Goal: Task Accomplishment & Management: Manage account settings

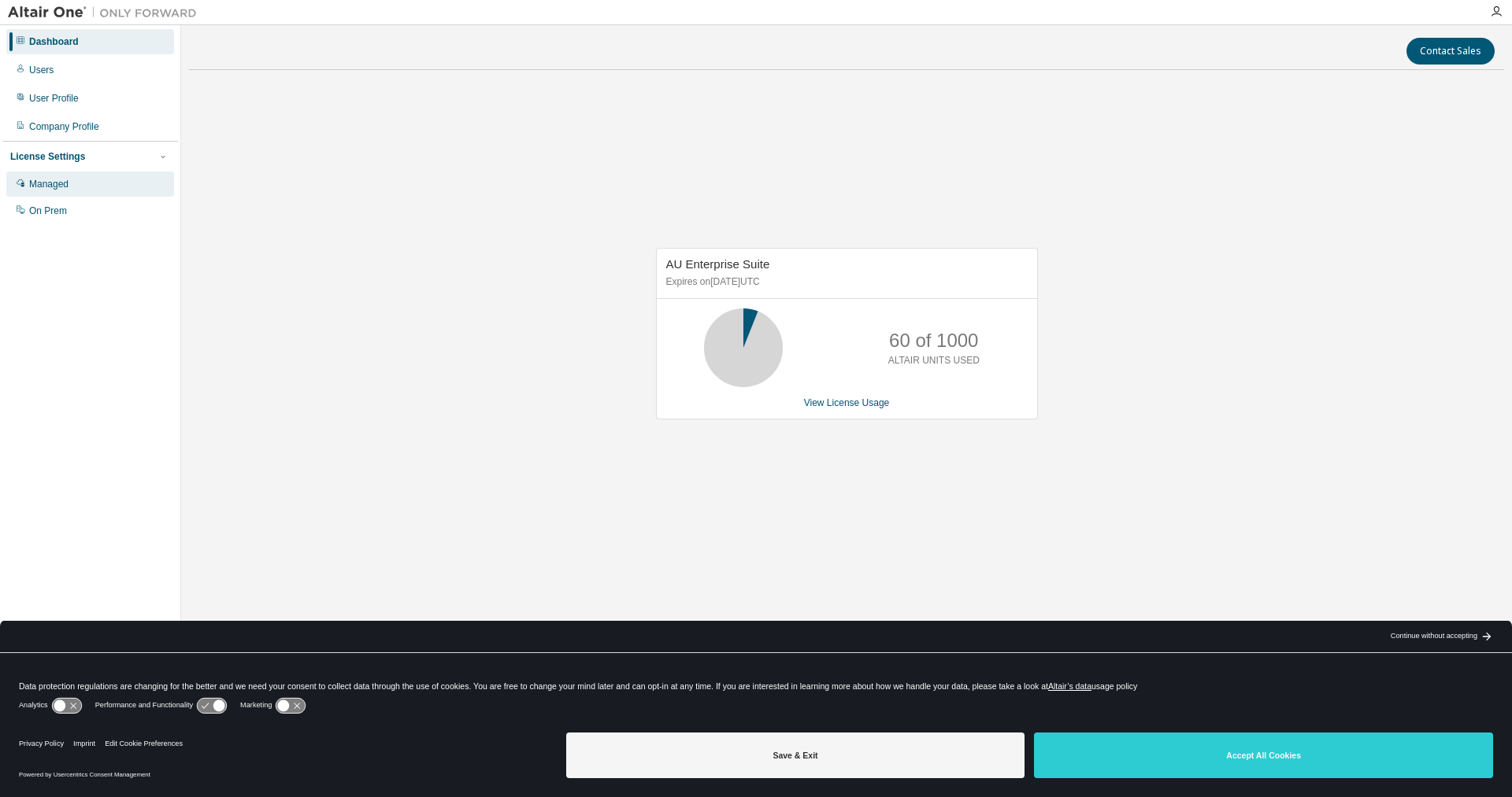
click at [48, 185] on div "Managed" at bounding box center [48, 184] width 39 height 12
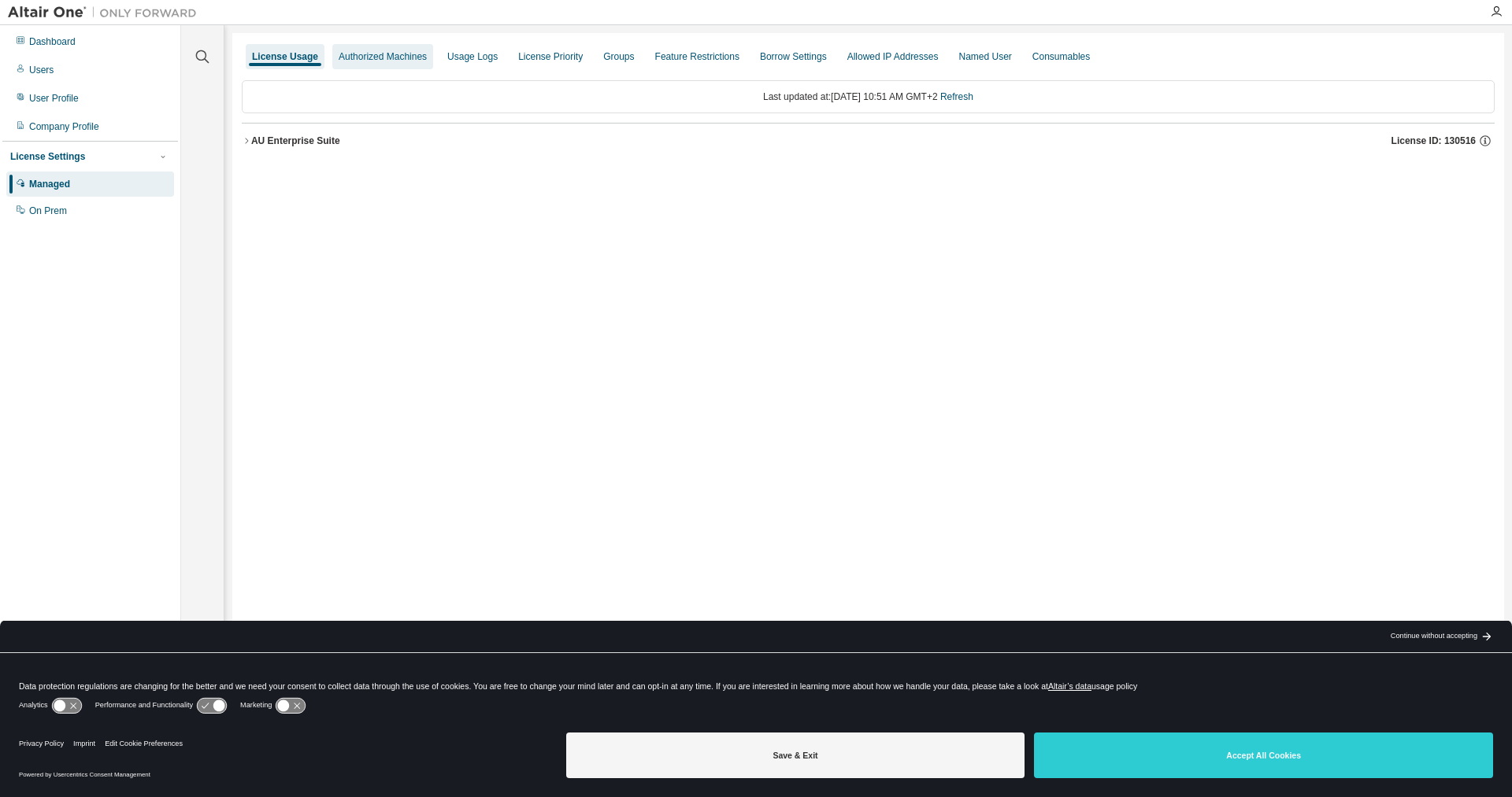
click at [384, 60] on div "Authorized Machines" at bounding box center [383, 56] width 88 height 12
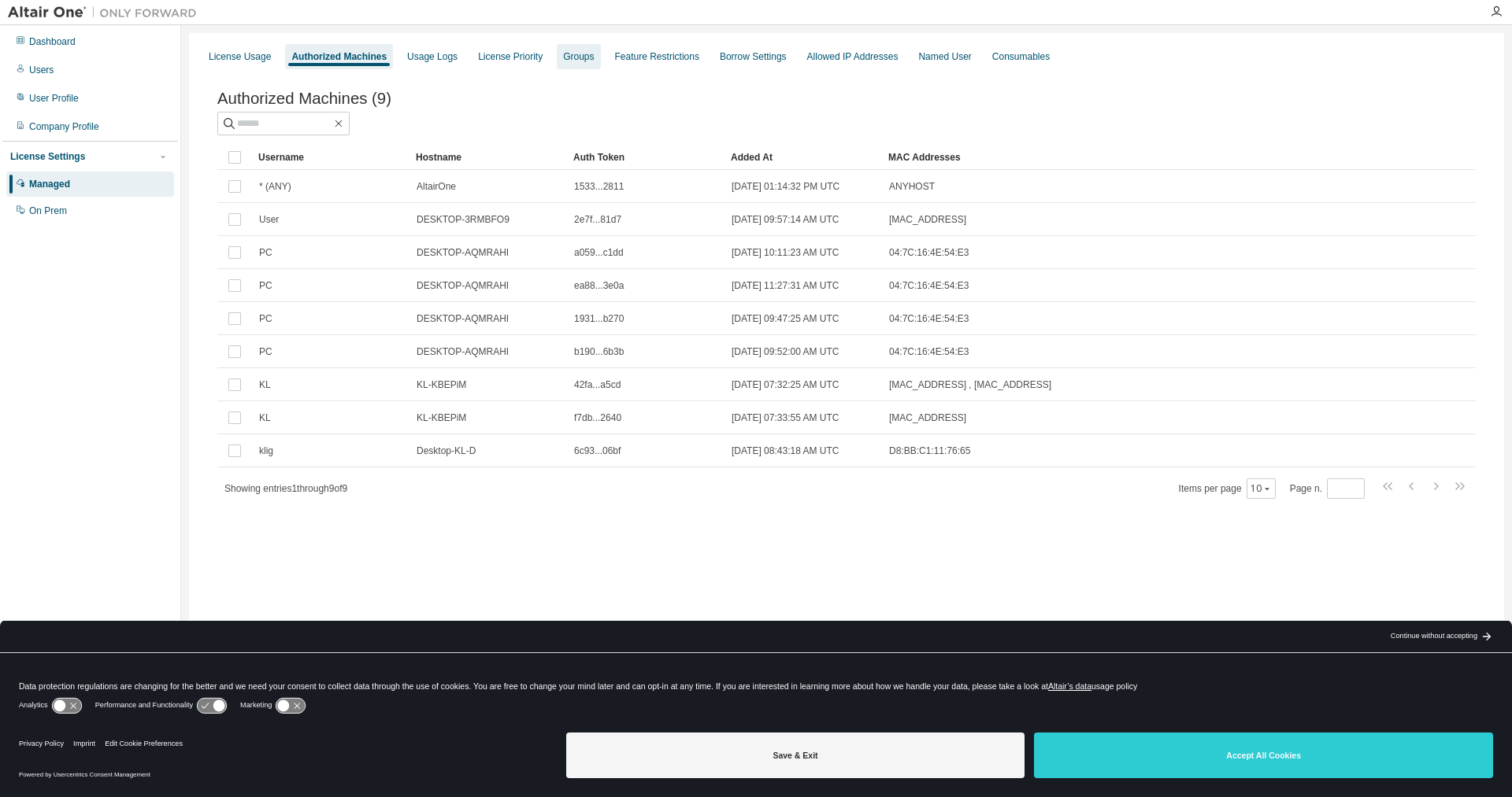
click at [567, 60] on div "Groups" at bounding box center [578, 56] width 31 height 12
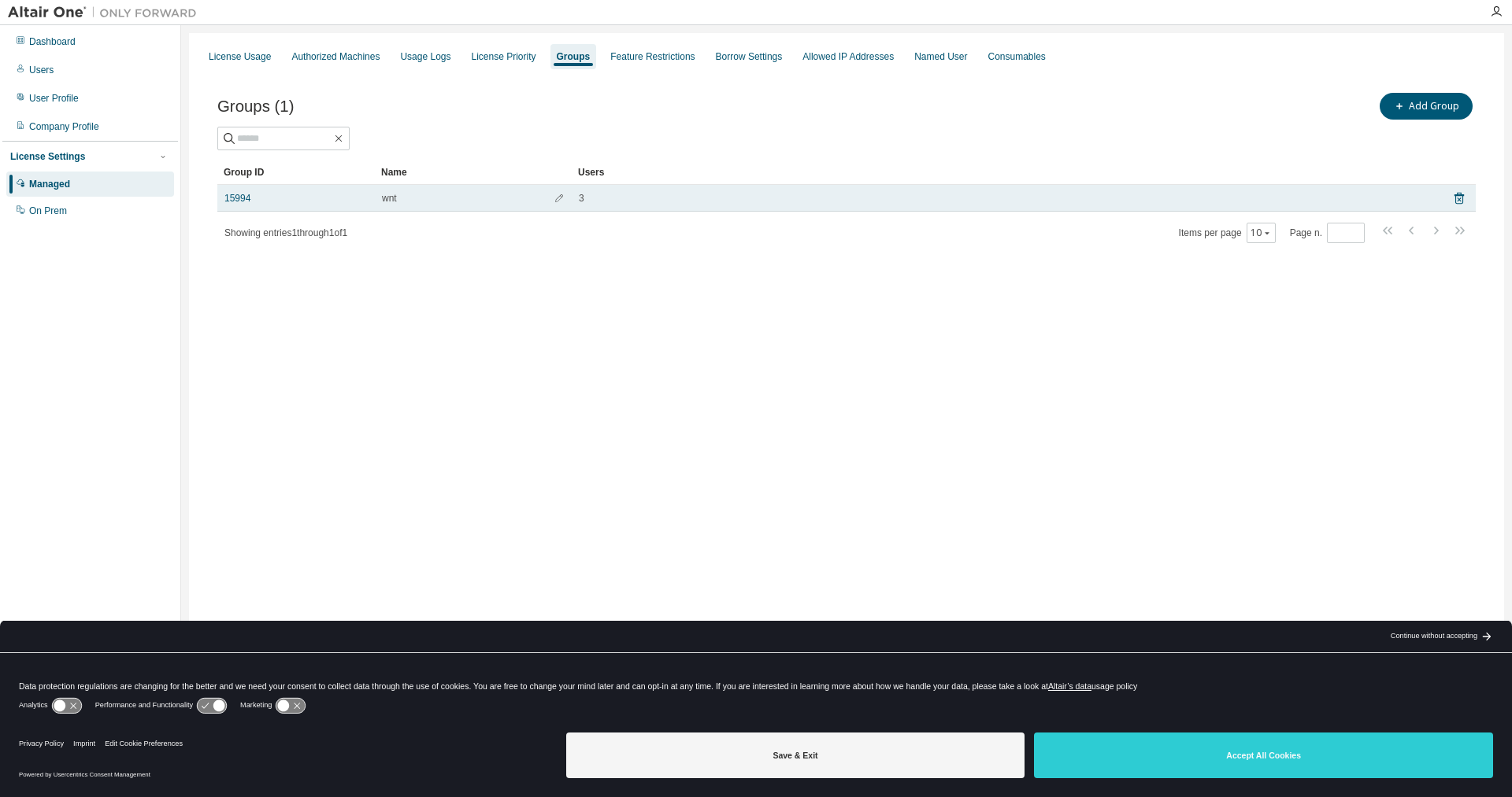
click at [316, 199] on div "15994" at bounding box center [295, 198] width 143 height 12
click at [242, 198] on link "15994" at bounding box center [237, 198] width 26 height 12
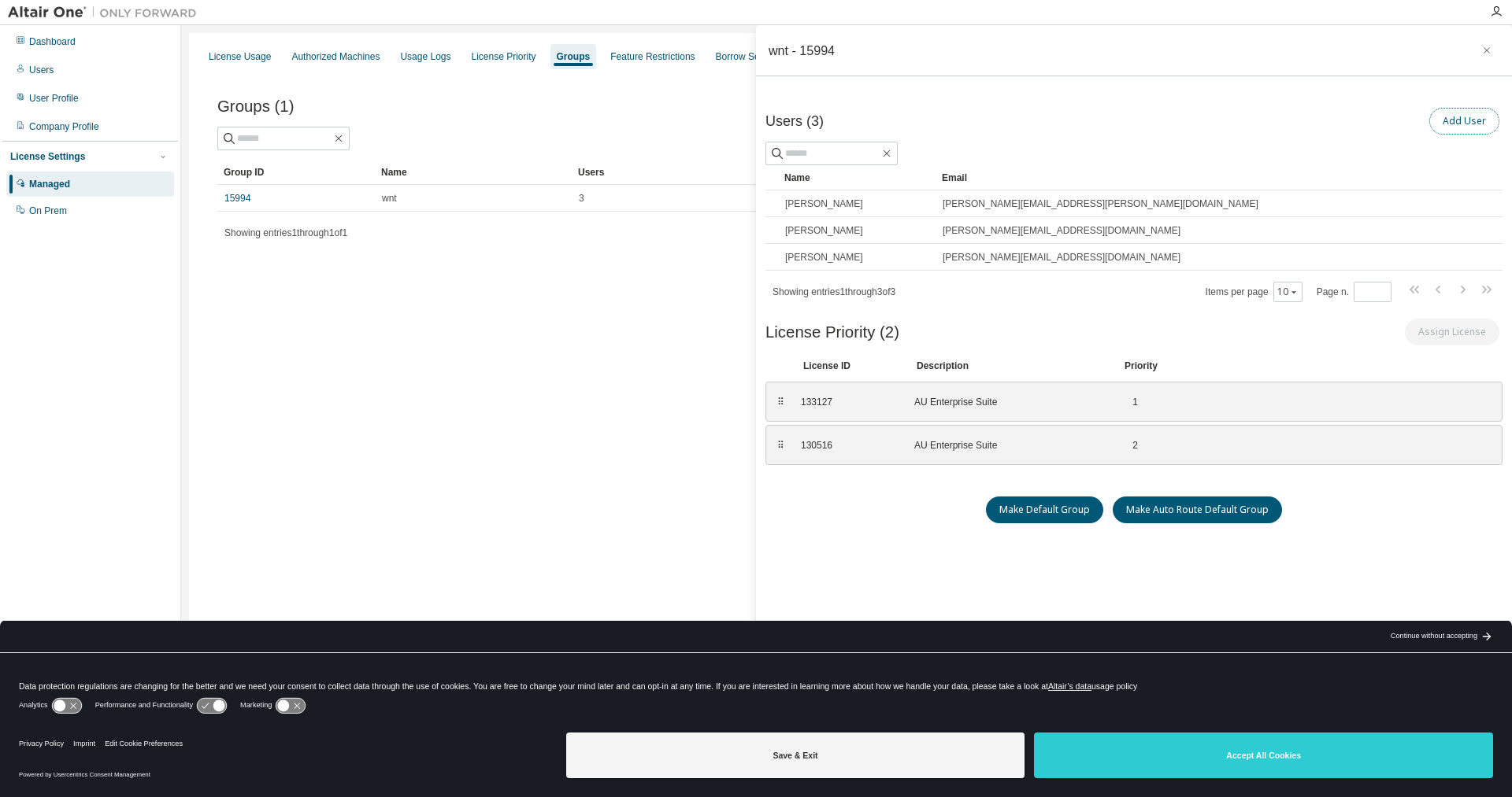
click at [1457, 125] on button "Add User" at bounding box center [1464, 121] width 70 height 27
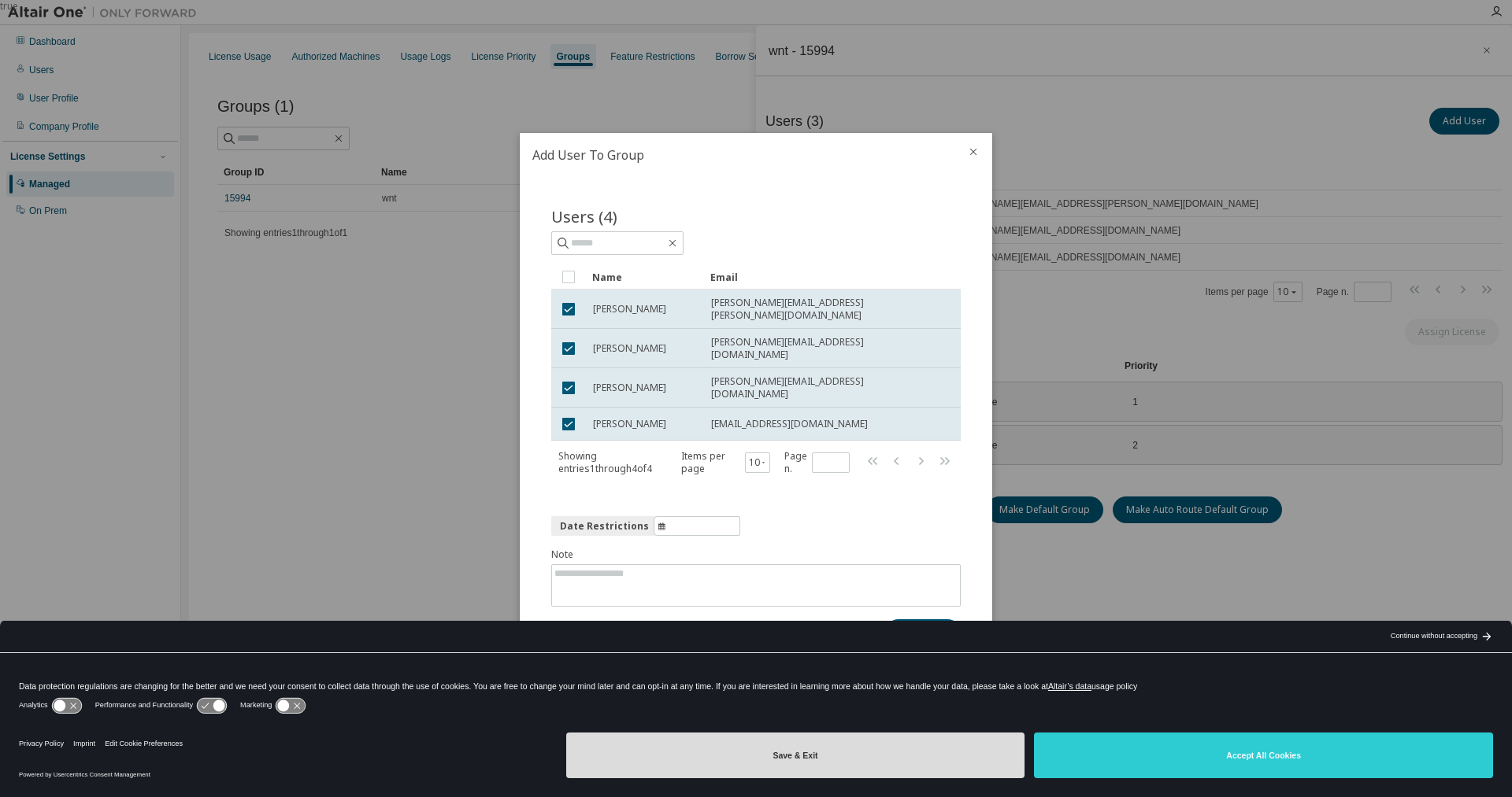
click at [806, 750] on button "Save & Exit" at bounding box center [795, 755] width 459 height 45
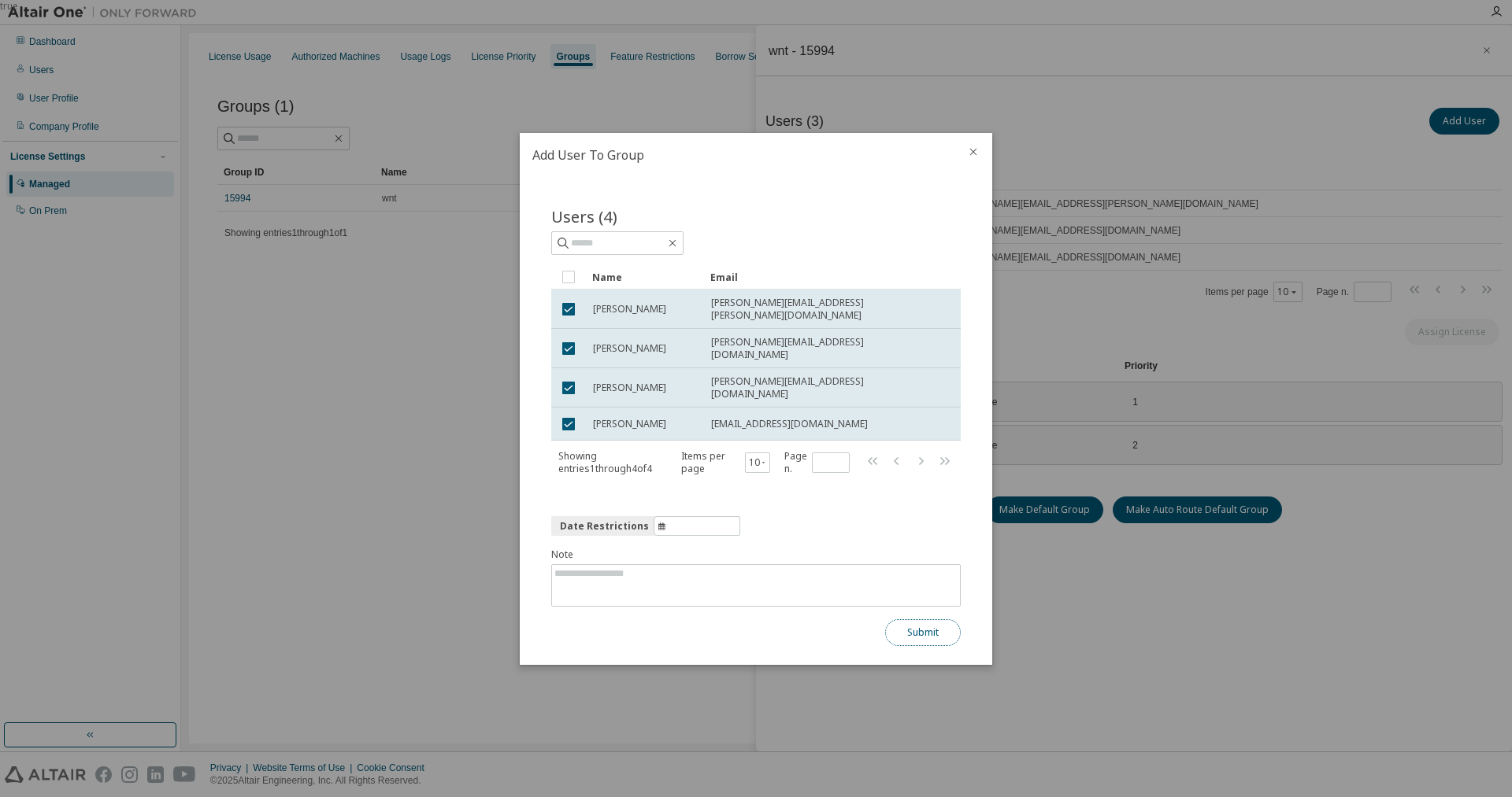
click at [934, 623] on button "Submit" at bounding box center [922, 633] width 76 height 27
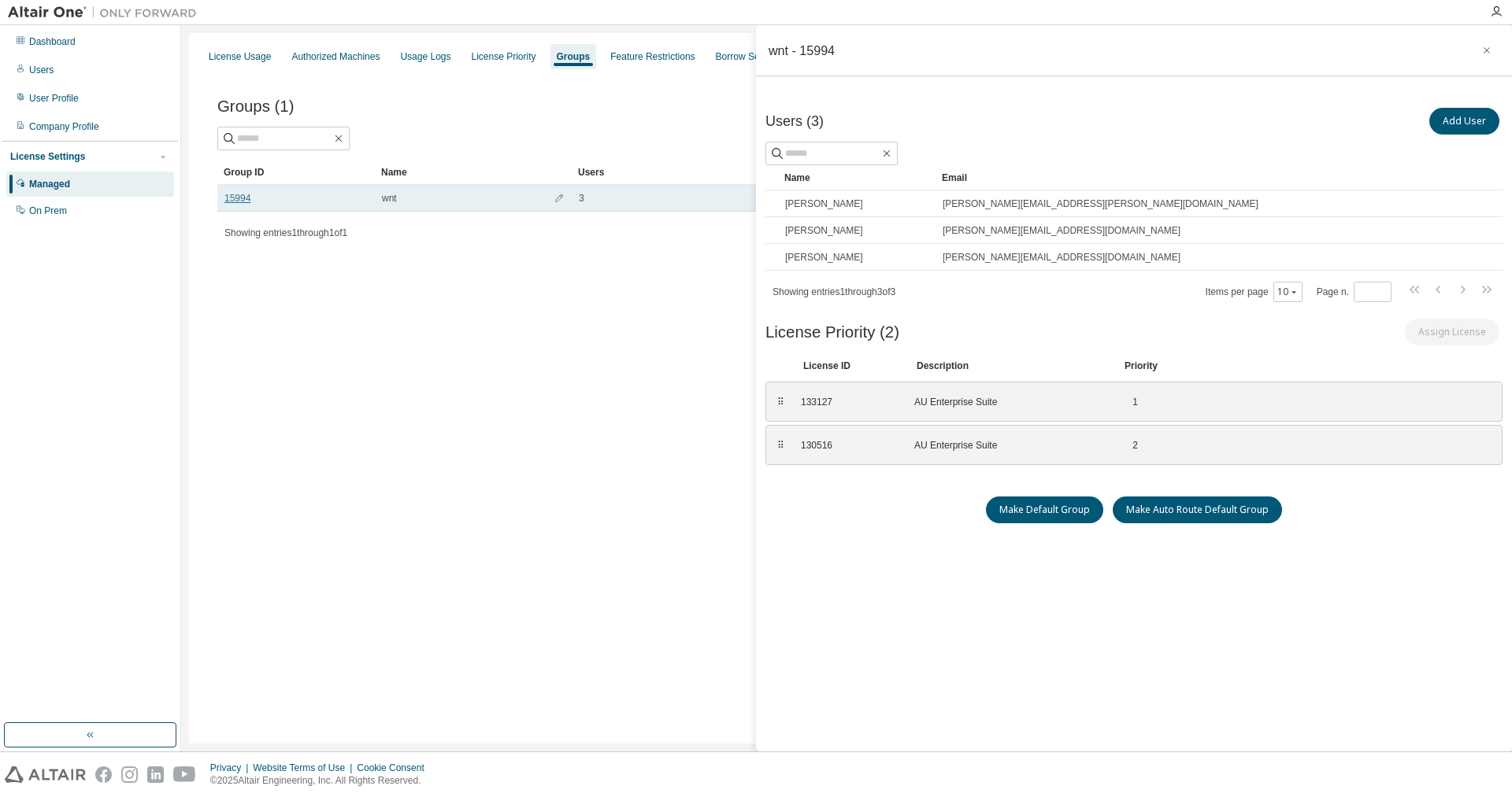
click at [230, 198] on link "15994" at bounding box center [237, 198] width 26 height 12
click at [232, 199] on link "15994" at bounding box center [237, 198] width 26 height 12
click at [233, 199] on link "15994" at bounding box center [237, 198] width 26 height 12
click at [1488, 50] on icon "button" at bounding box center [1486, 50] width 11 height 12
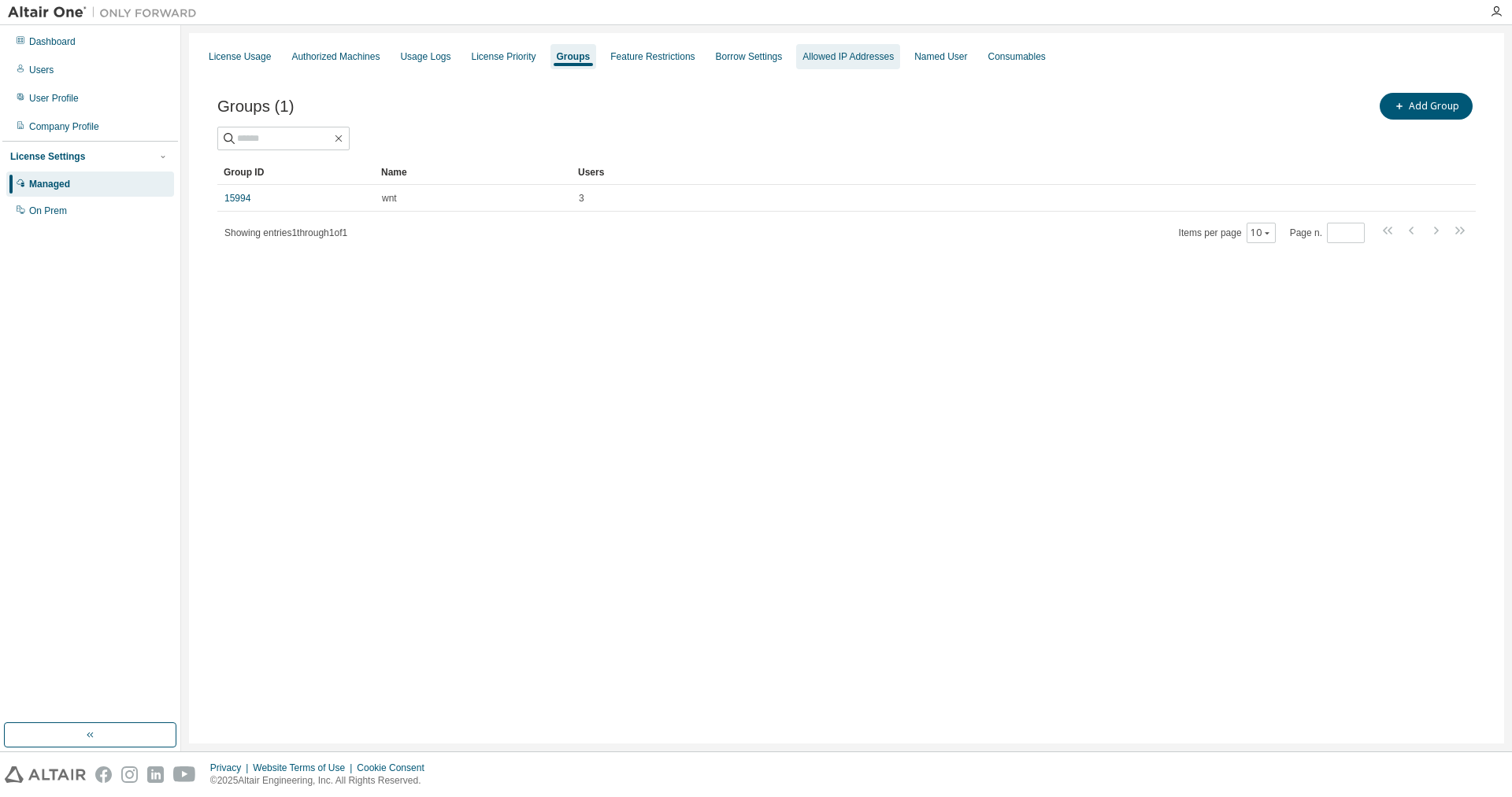
click at [839, 66] on div "Allowed IP Addresses" at bounding box center [848, 57] width 104 height 25
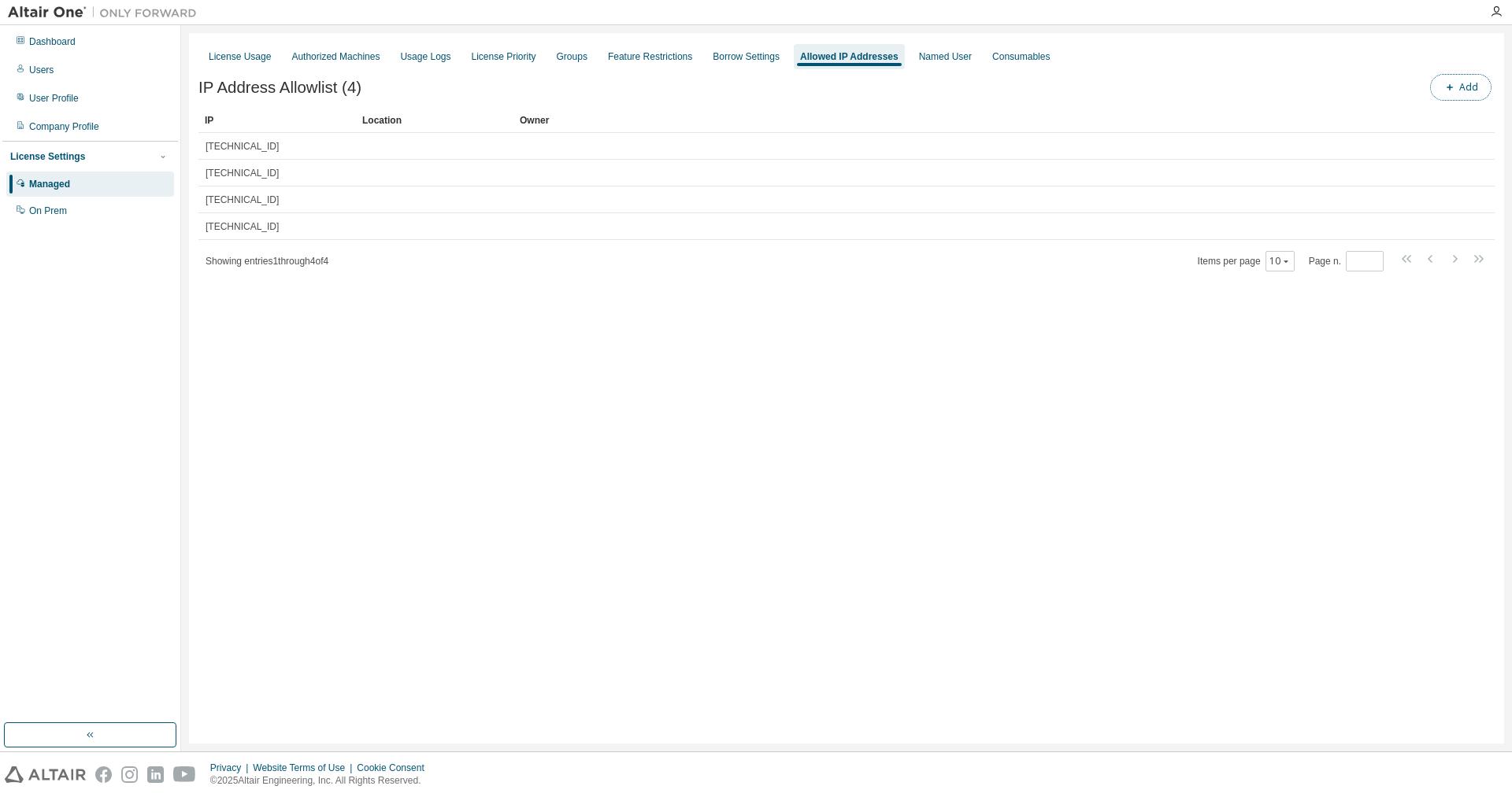
click at [1452, 90] on icon "button" at bounding box center [1449, 87] width 10 height 10
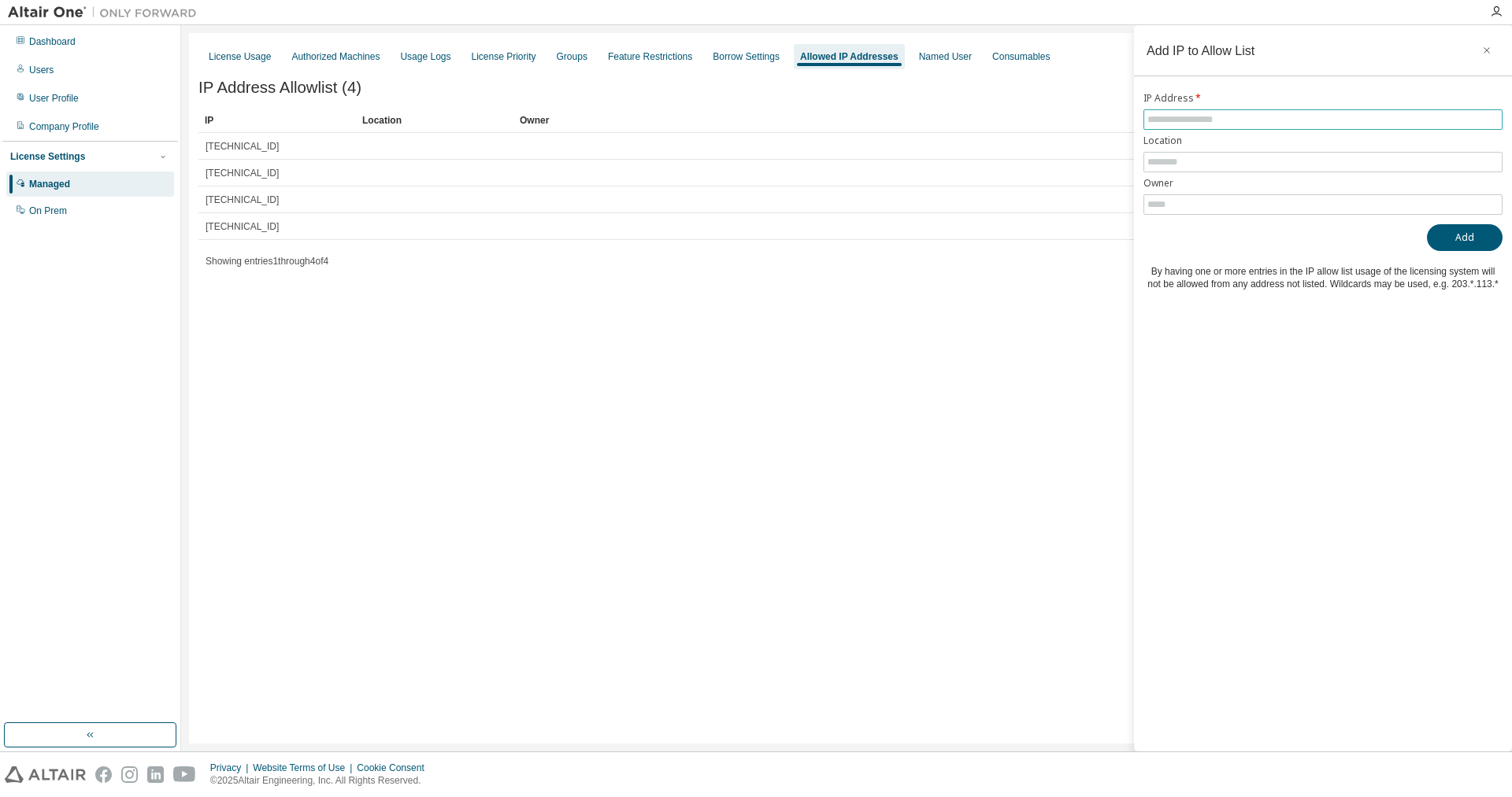
click at [1203, 120] on input "text" at bounding box center [1323, 119] width 351 height 12
type input "**********"
click at [1471, 237] on button "Add" at bounding box center [1464, 237] width 76 height 27
click at [1491, 51] on icon "button" at bounding box center [1486, 50] width 11 height 12
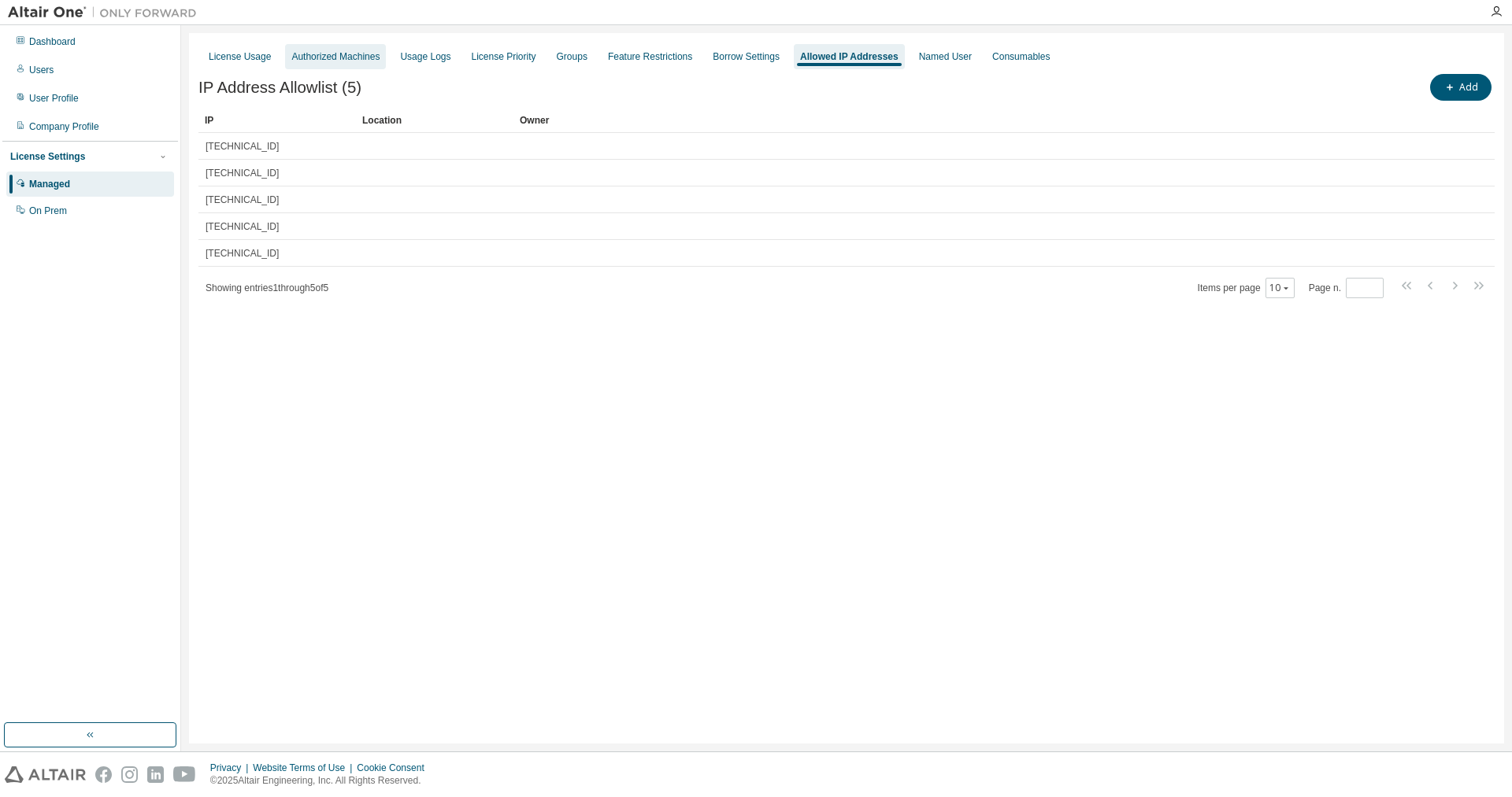
click at [350, 59] on div "Authorized Machines" at bounding box center [336, 56] width 88 height 12
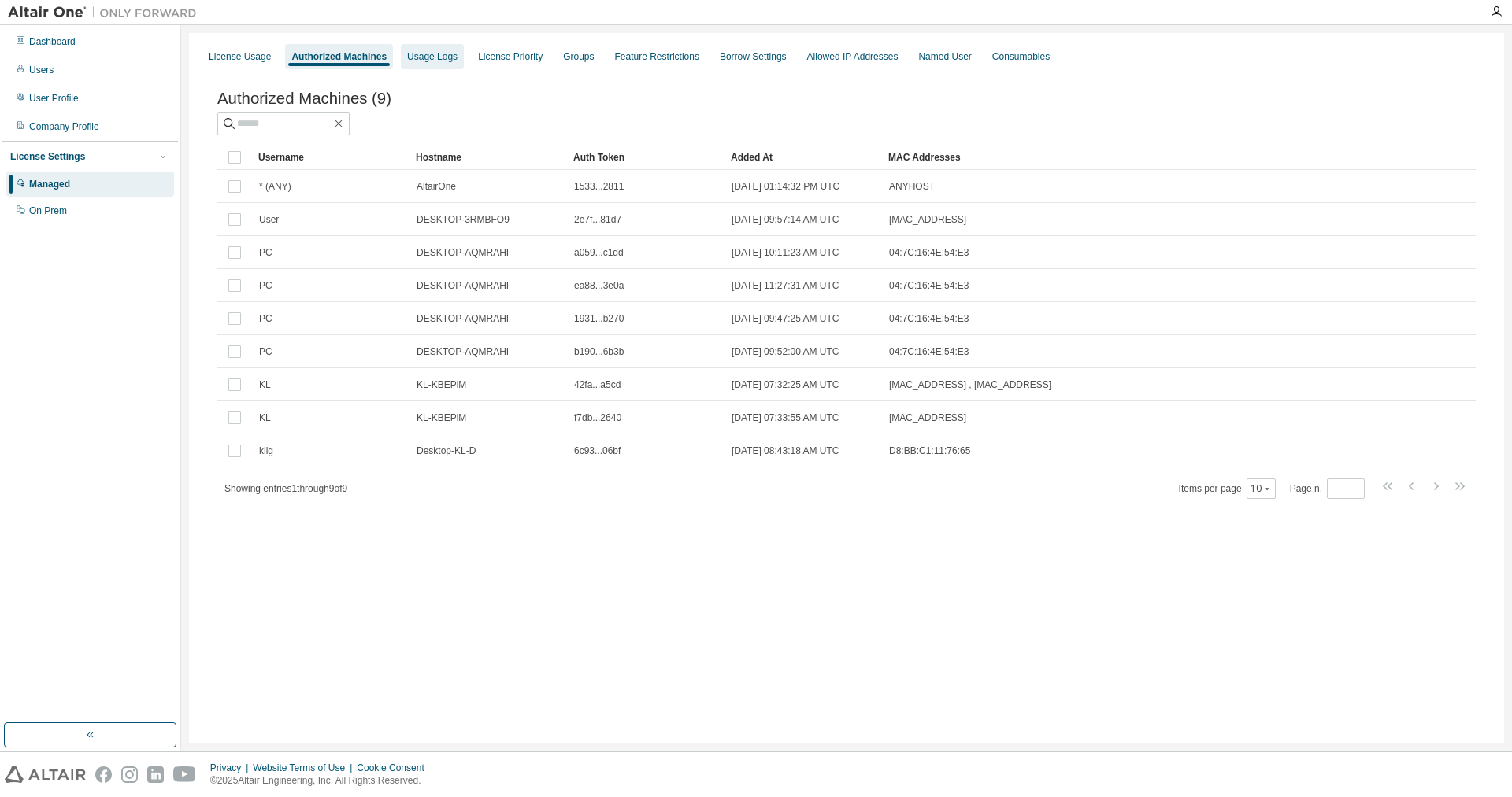
click at [418, 54] on div "Usage Logs" at bounding box center [432, 56] width 50 height 12
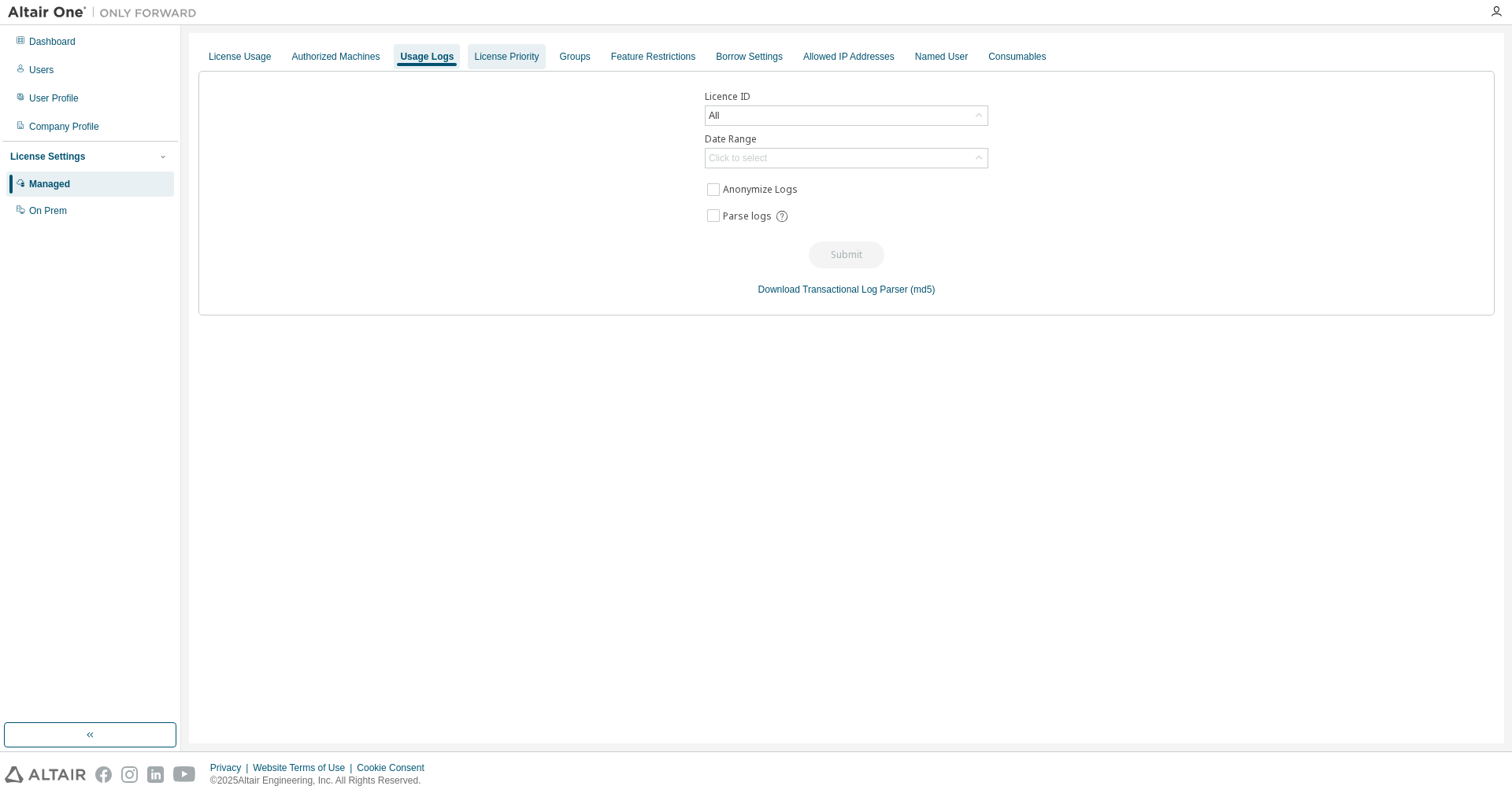
click at [502, 52] on div "License Priority" at bounding box center [506, 56] width 64 height 12
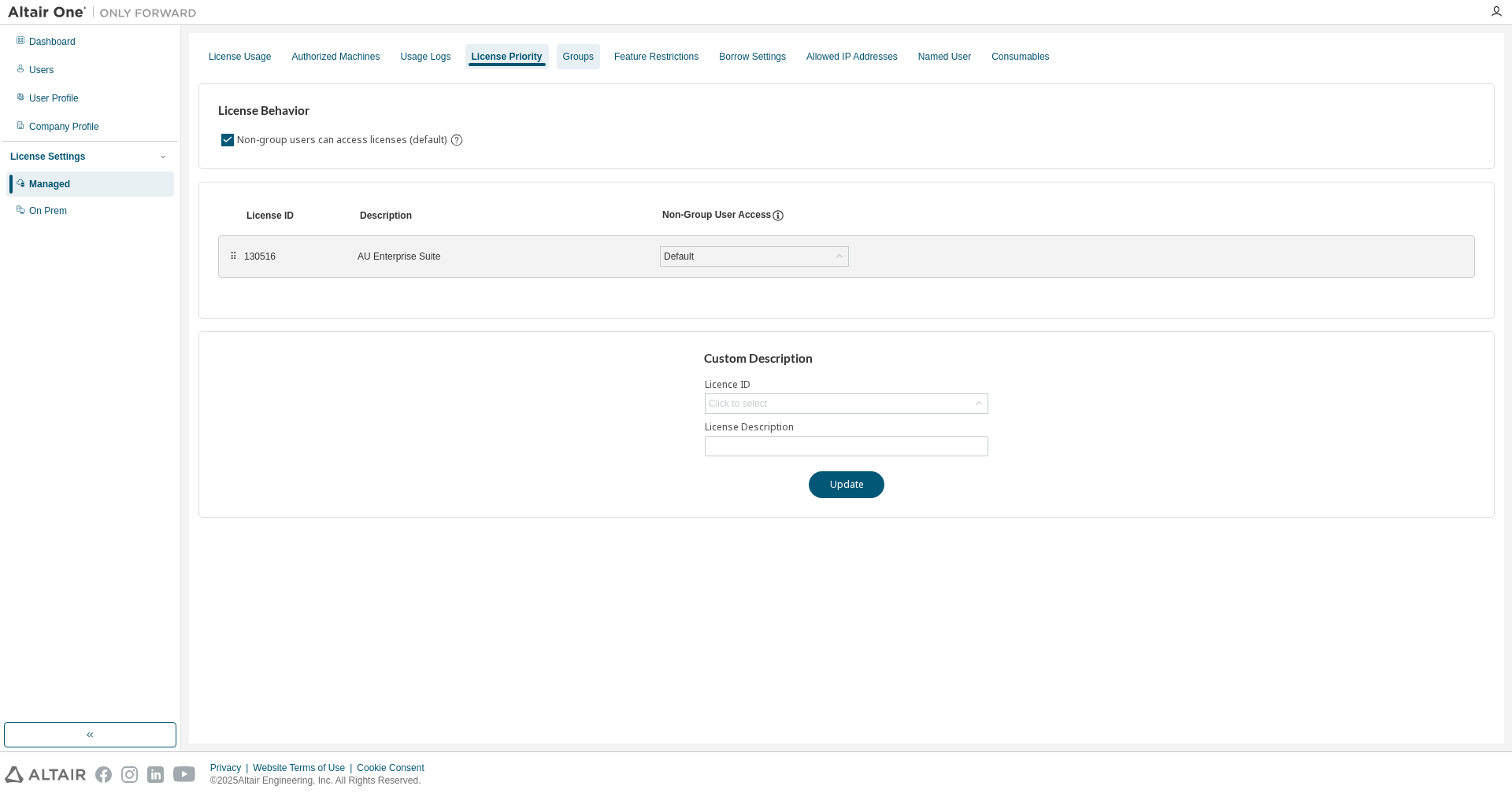
click at [568, 59] on div "Groups" at bounding box center [578, 56] width 31 height 12
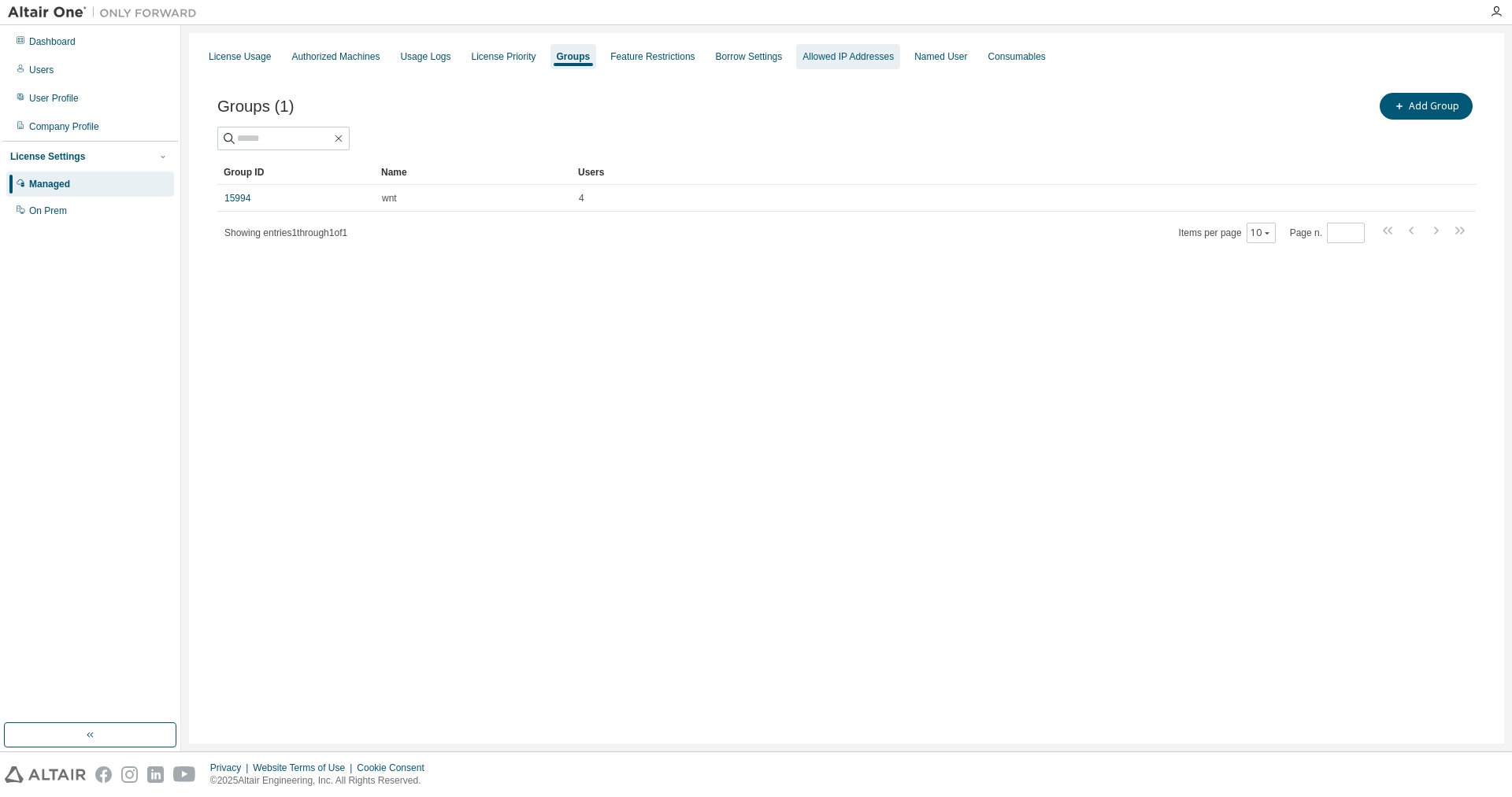
click at [841, 59] on div "Allowed IP Addresses" at bounding box center [847, 56] width 91 height 12
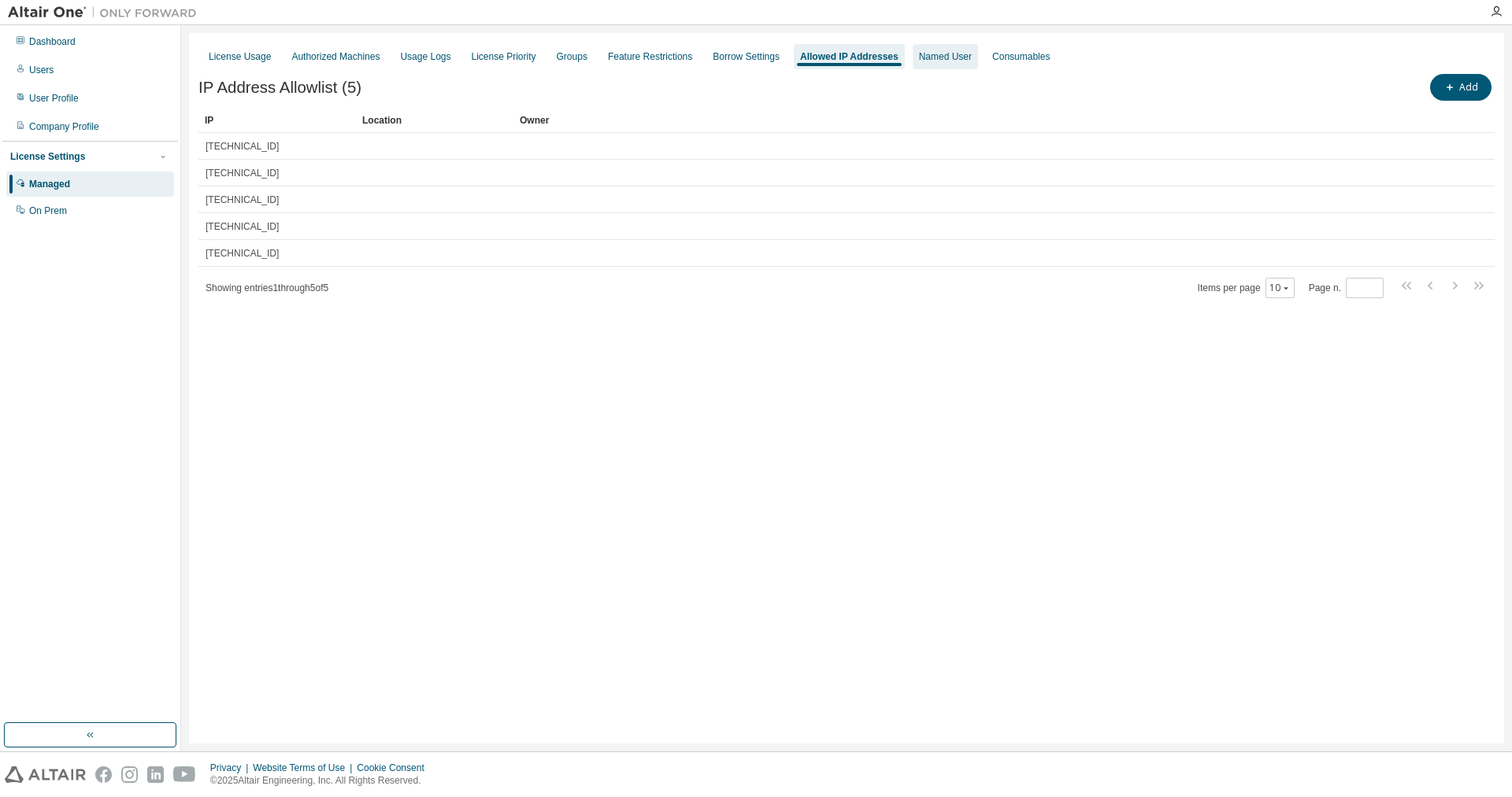
click at [919, 62] on div "Named User" at bounding box center [945, 56] width 53 height 12
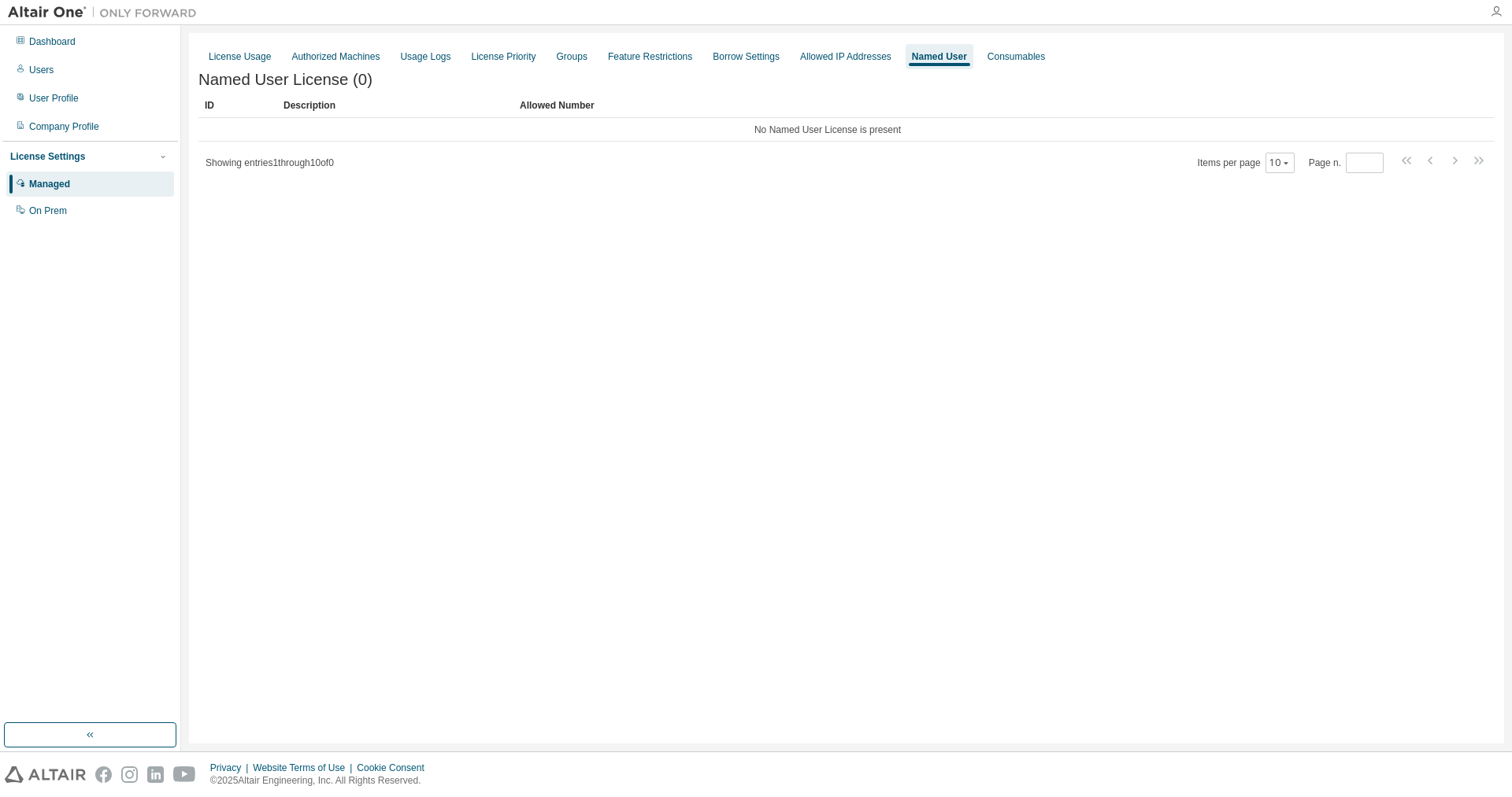
click at [1497, 10] on icon "button" at bounding box center [1496, 12] width 13 height 12
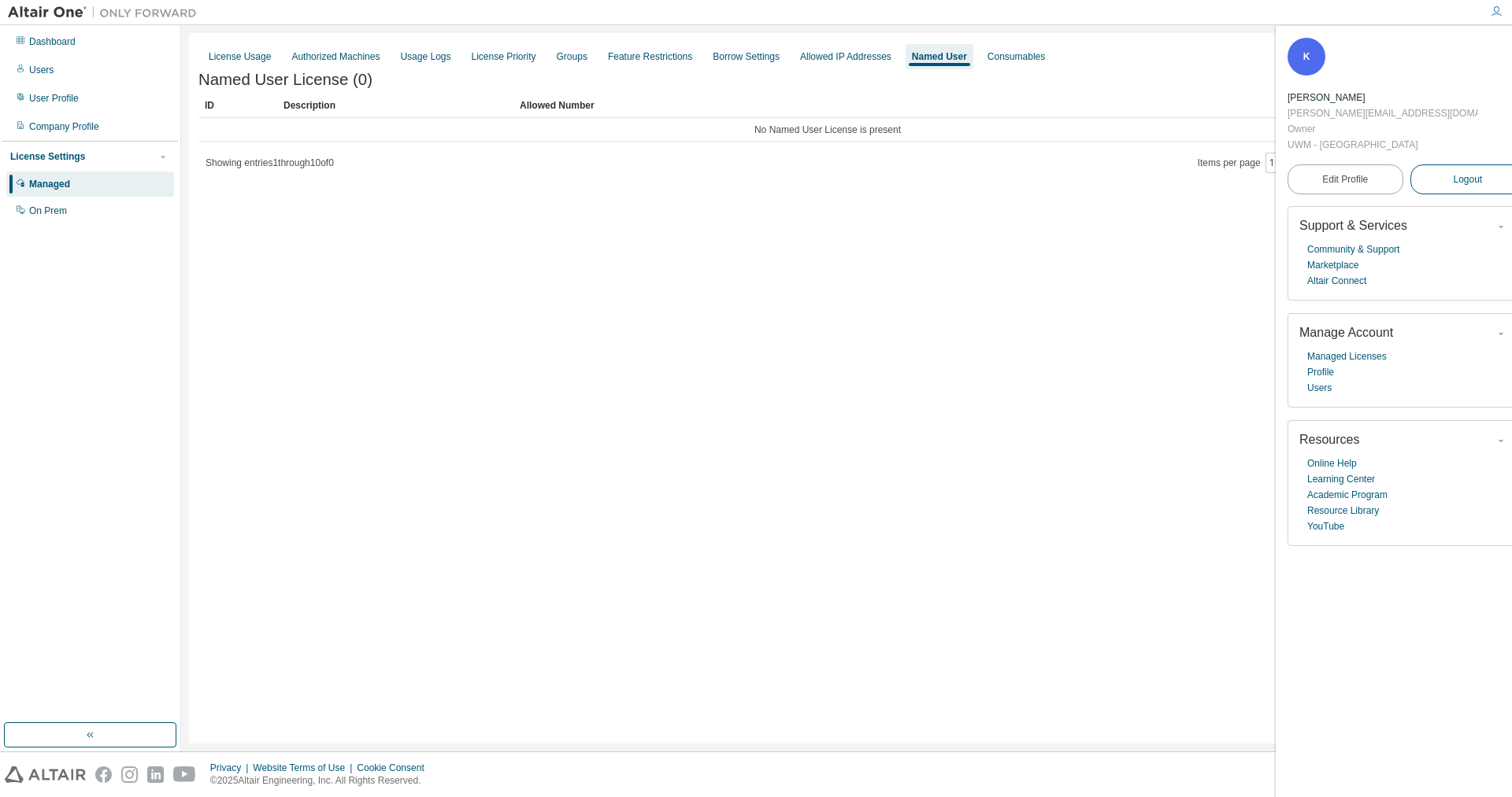
click at [1456, 171] on span "Logout" at bounding box center [1467, 179] width 29 height 15
